Goal: Task Accomplishment & Management: Manage account settings

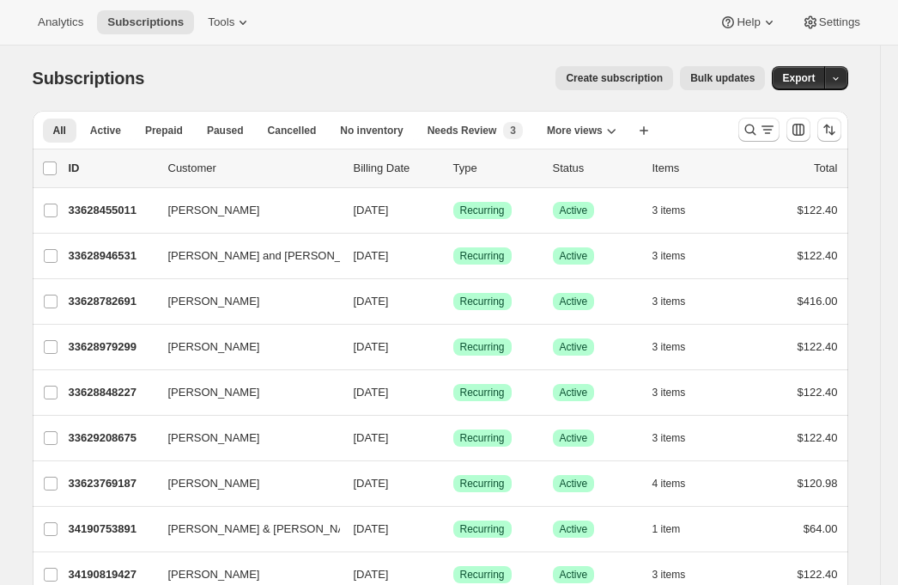
click at [725, 77] on span "Bulk updates" at bounding box center [722, 78] width 64 height 14
click at [704, 84] on span "Bulk updates" at bounding box center [722, 78] width 64 height 14
click at [234, 24] on span "Tools" at bounding box center [221, 22] width 27 height 14
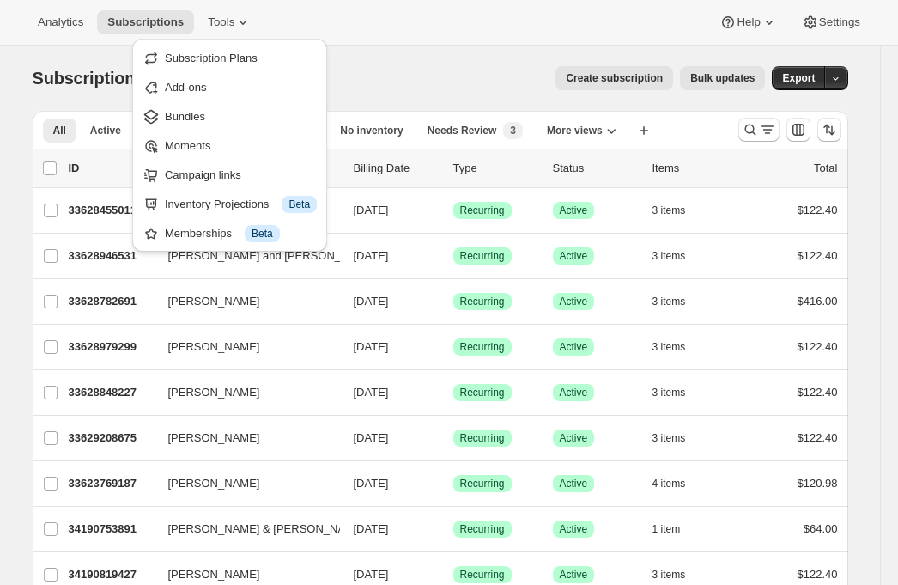
click at [370, 15] on div "Analytics Subscriptions Tools Help Settings" at bounding box center [449, 23] width 898 height 46
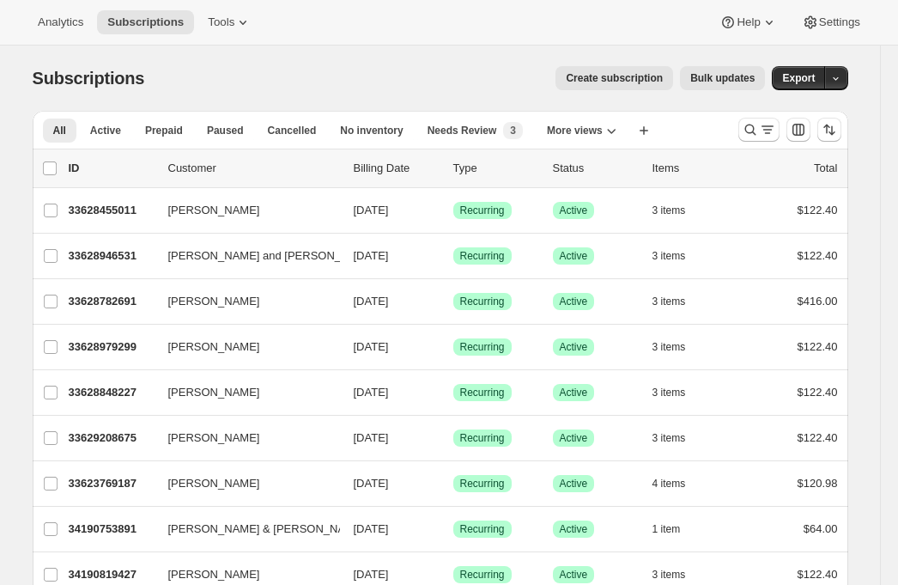
click at [713, 71] on button "Bulk updates" at bounding box center [722, 78] width 85 height 24
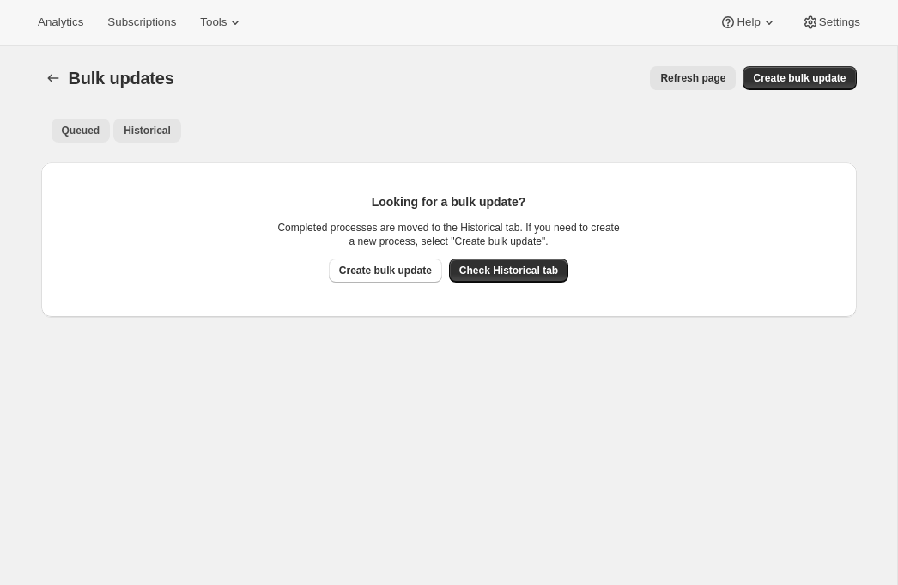
click at [153, 138] on button "Historical" at bounding box center [147, 130] width 68 height 24
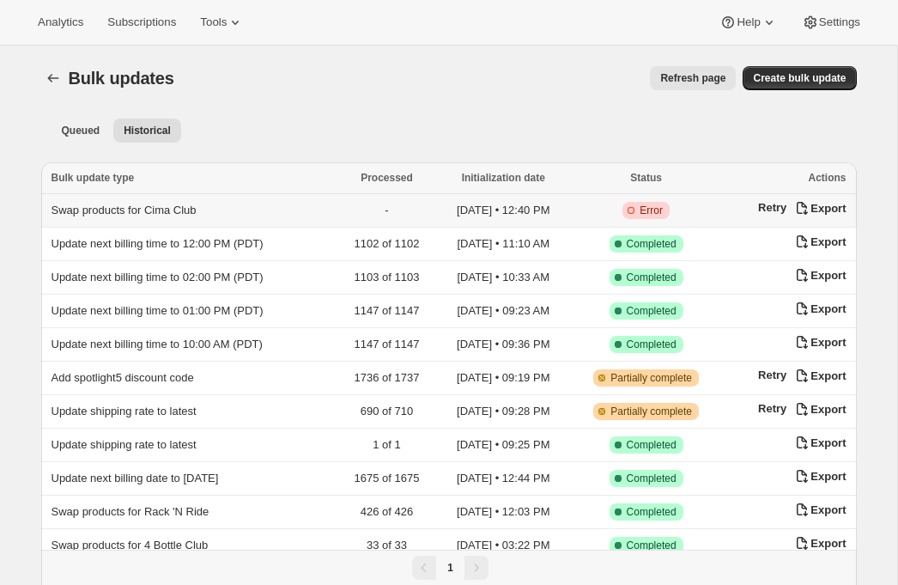
click at [173, 213] on span "Swap products for Cima Club" at bounding box center [124, 209] width 145 height 13
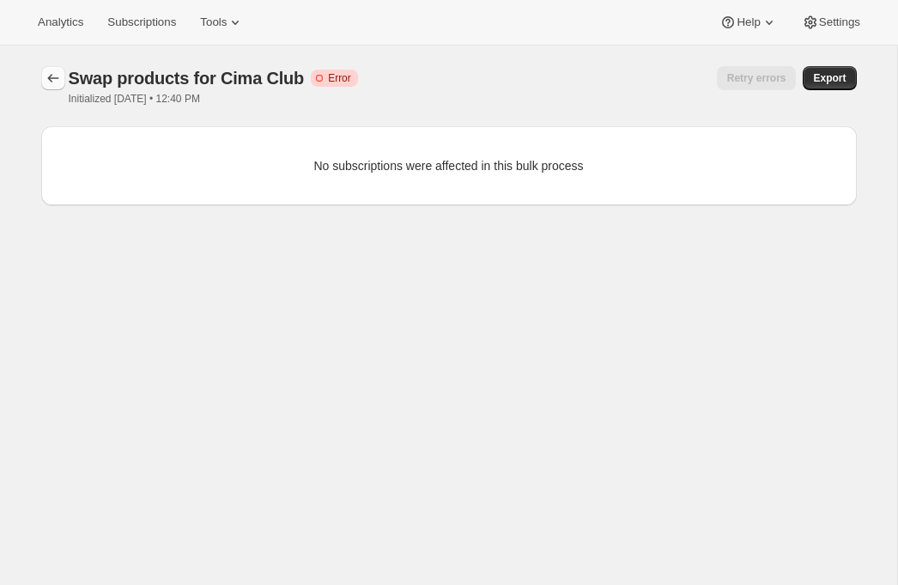
click at [58, 77] on icon "button" at bounding box center [53, 78] width 17 height 17
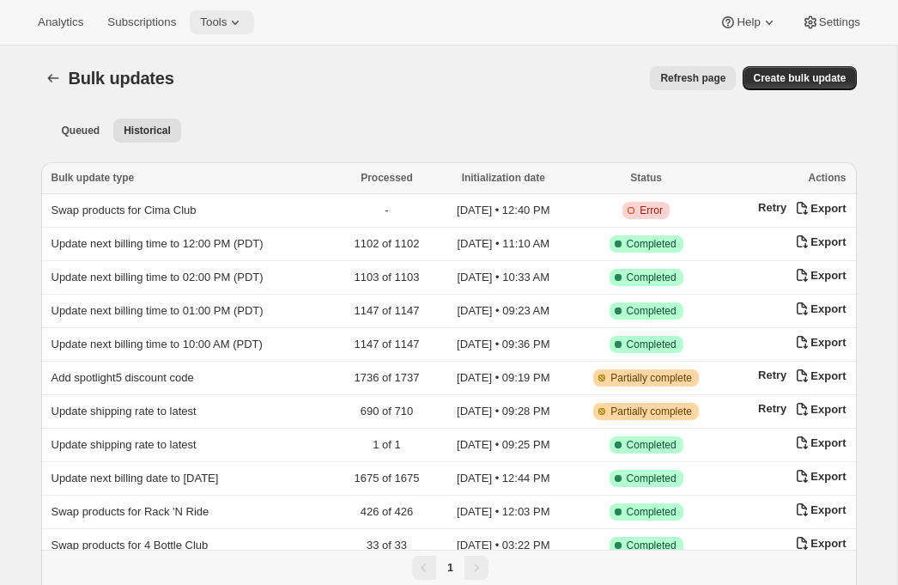
click at [241, 23] on icon at bounding box center [235, 22] width 17 height 17
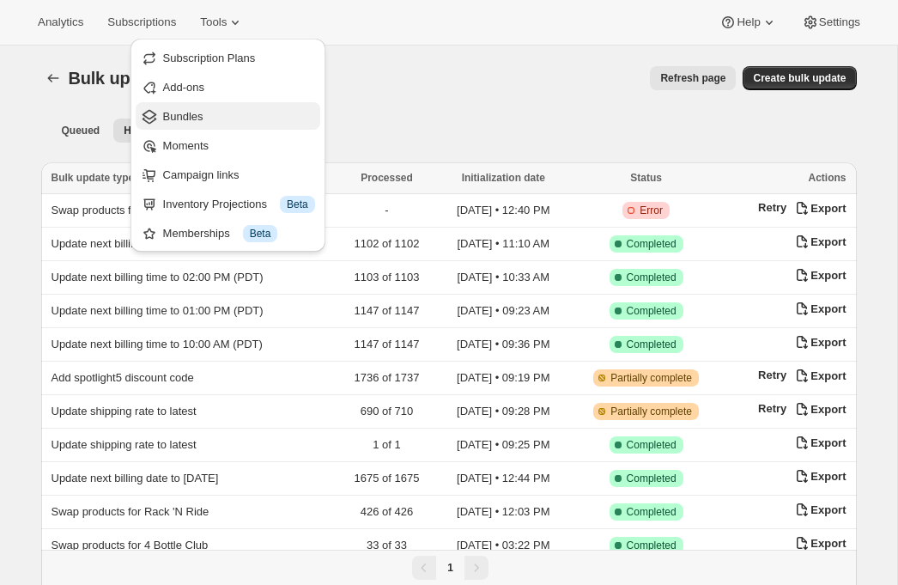
click at [206, 112] on span "Bundles" at bounding box center [239, 116] width 152 height 17
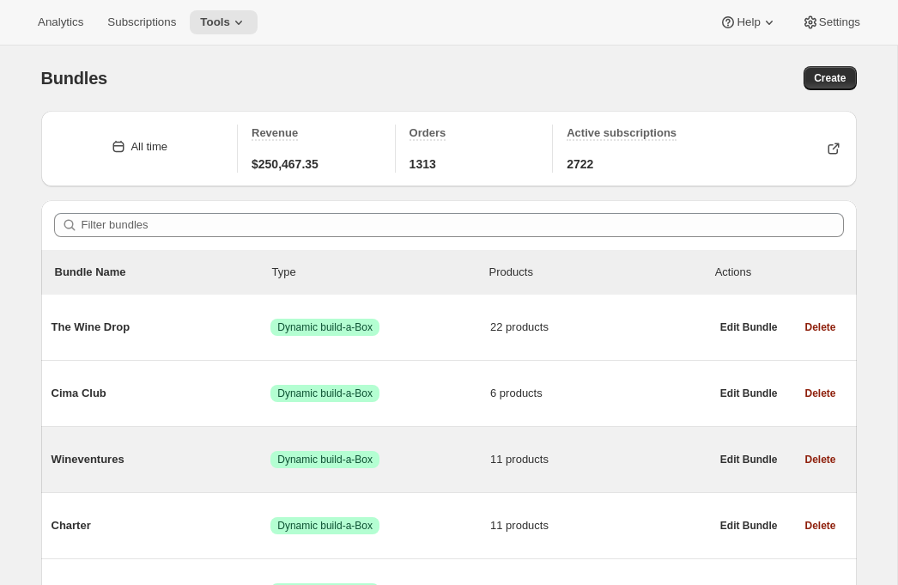
scroll to position [21, 0]
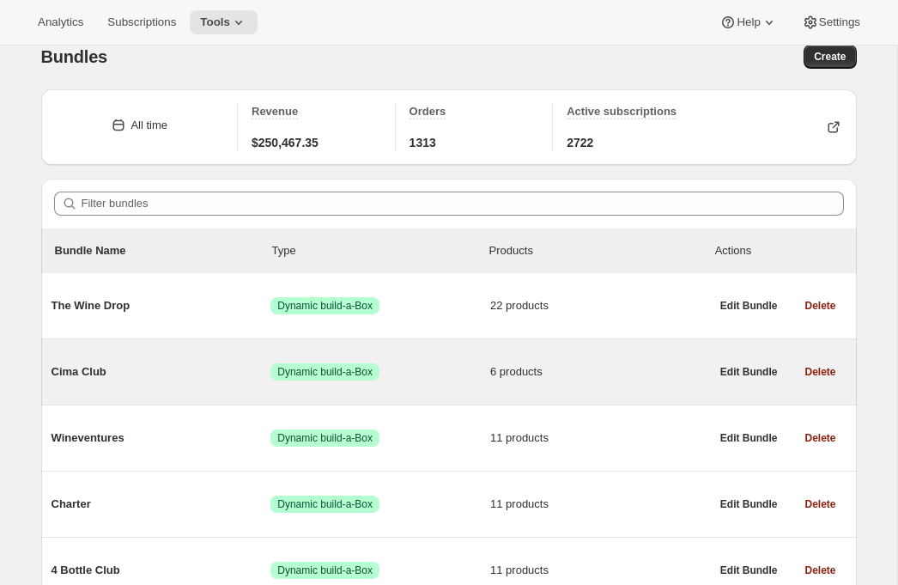
click at [123, 387] on div "Cima Club Success Dynamic build-a-Box 6 products" at bounding box center [381, 371] width 658 height 45
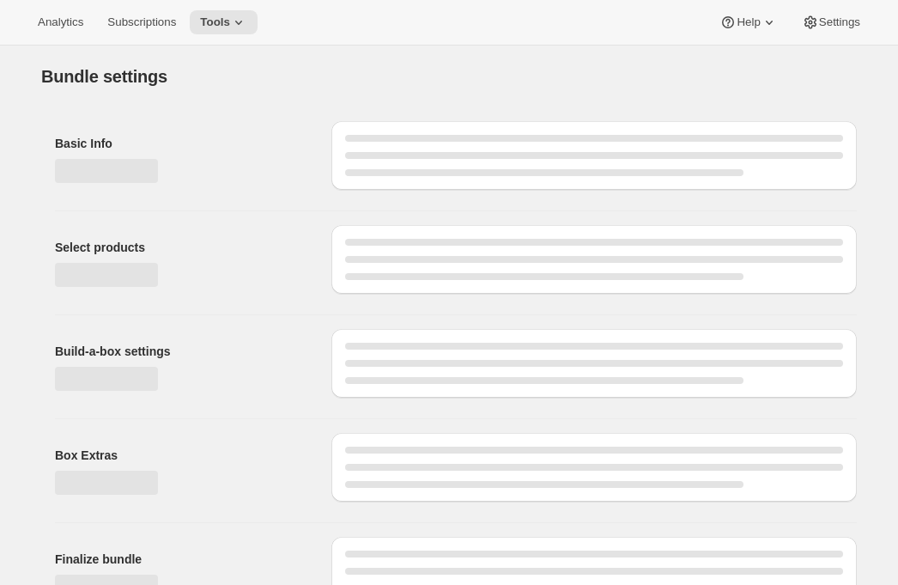
type input "Cima Club"
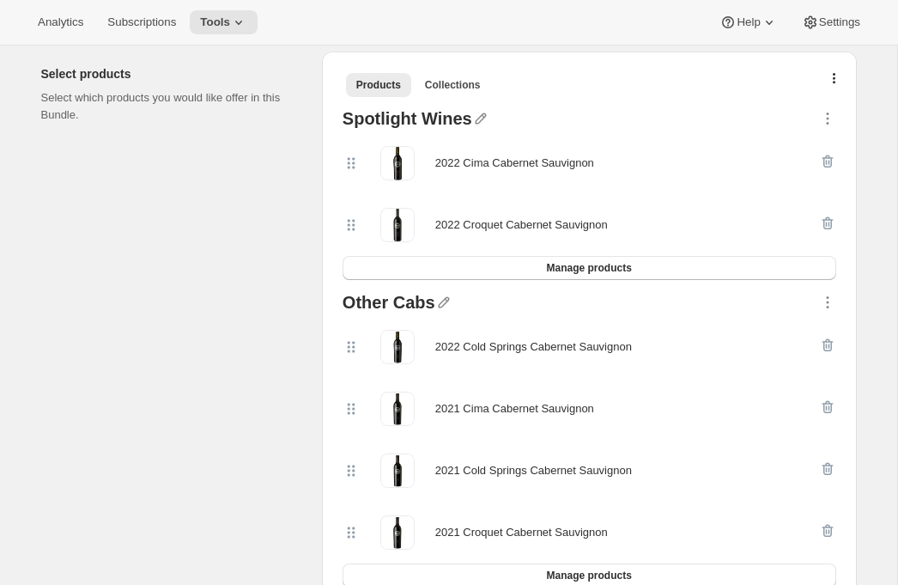
scroll to position [373, 0]
click at [603, 270] on span "Manage products" at bounding box center [588, 269] width 85 height 14
